Goal: Task Accomplishment & Management: Complete application form

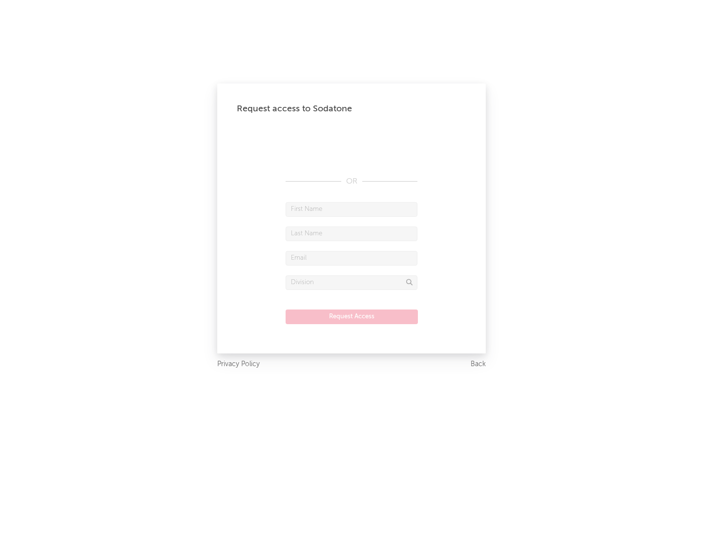
click at [352, 209] on input "text" at bounding box center [352, 209] width 132 height 15
type input "[PERSON_NAME]"
click at [352, 233] on input "text" at bounding box center [352, 234] width 132 height 15
type input "[PERSON_NAME]"
click at [352, 258] on input "text" at bounding box center [352, 258] width 132 height 15
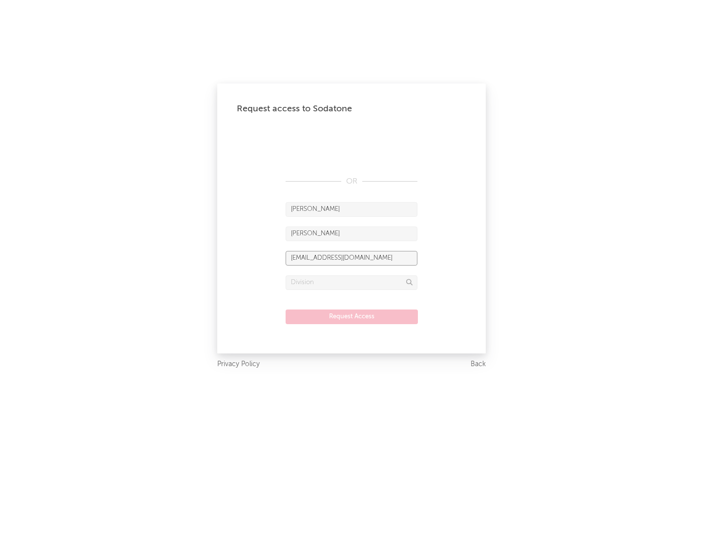
type input "[EMAIL_ADDRESS][DOMAIN_NAME]"
click at [352, 282] on input "text" at bounding box center [352, 282] width 132 height 15
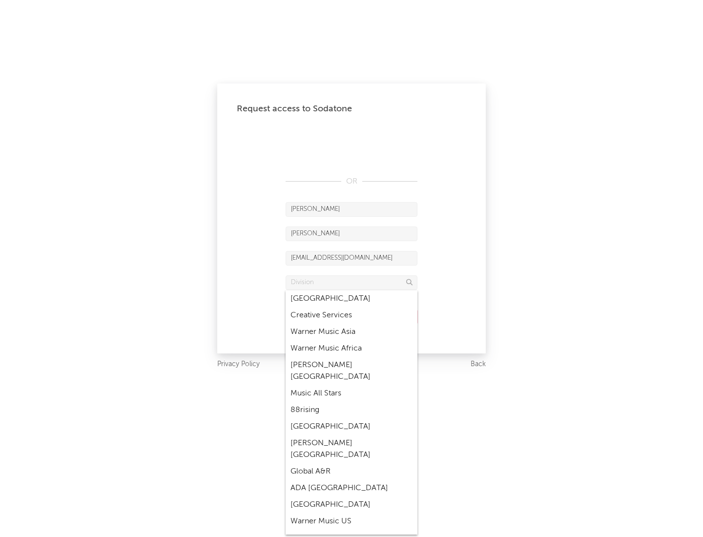
click at [352, 385] on div "Music All Stars" at bounding box center [352, 393] width 132 height 17
type input "Music All Stars"
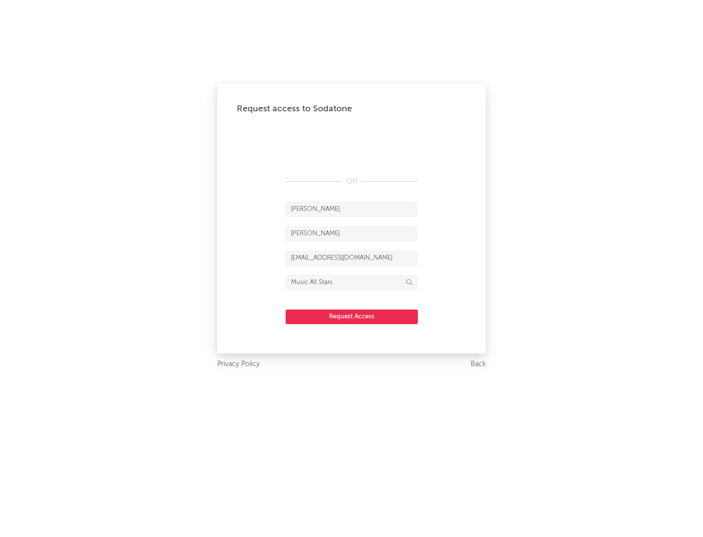
click at [352, 316] on button "Request Access" at bounding box center [352, 317] width 132 height 15
